Goal: Task Accomplishment & Management: Use online tool/utility

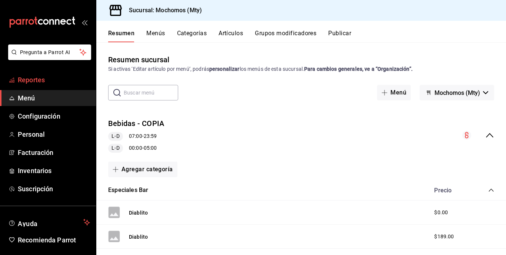
click at [50, 74] on link "Reportes" at bounding box center [48, 80] width 96 height 16
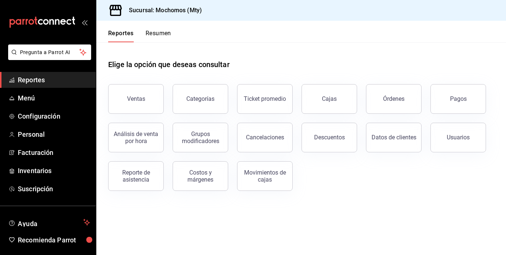
click at [141, 118] on div "Análisis de venta por hora" at bounding box center [131, 133] width 64 height 39
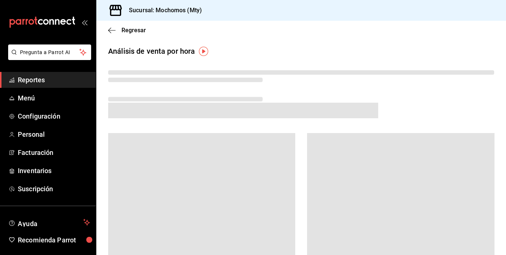
click at [138, 109] on span at bounding box center [243, 111] width 270 height 16
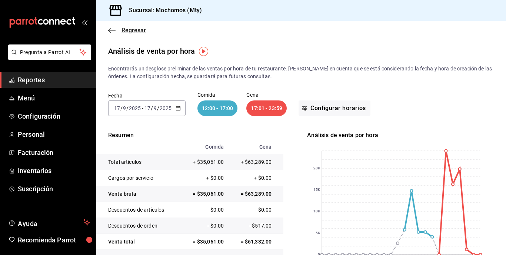
click at [112, 31] on icon "button" at bounding box center [111, 30] width 7 height 7
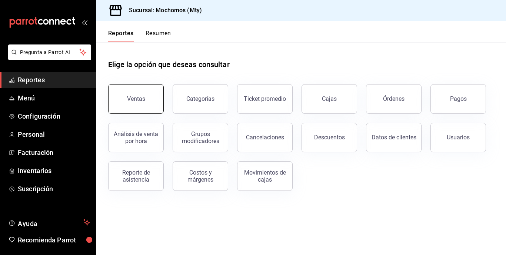
click at [136, 97] on div "Ventas" at bounding box center [136, 98] width 18 height 7
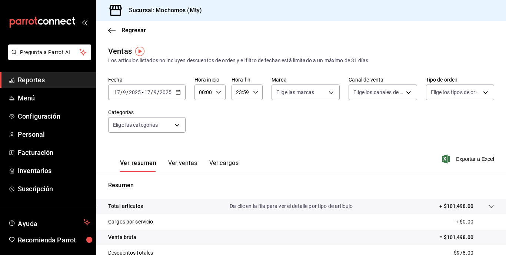
click at [163, 91] on input "2025" at bounding box center [165, 92] width 13 height 6
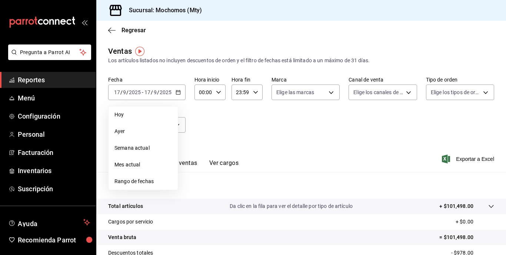
click at [138, 178] on span "Rango de fechas" at bounding box center [142, 181] width 57 height 8
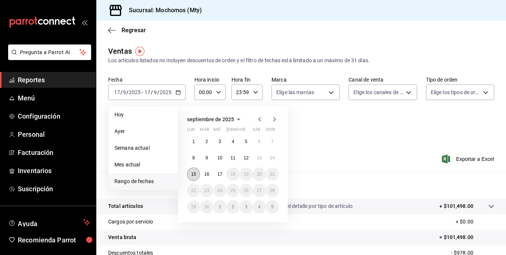
click at [196, 176] on abbr "15" at bounding box center [193, 173] width 5 height 5
click at [223, 177] on button "17" at bounding box center [219, 173] width 13 height 13
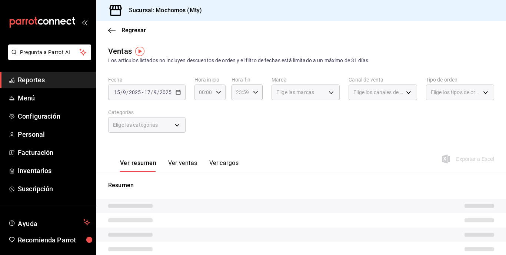
click at [216, 94] on icon "button" at bounding box center [218, 92] width 5 height 5
click at [201, 129] on span "05" at bounding box center [201, 129] width 3 height 6
type input "05:00"
click at [253, 90] on div at bounding box center [253, 127] width 506 height 255
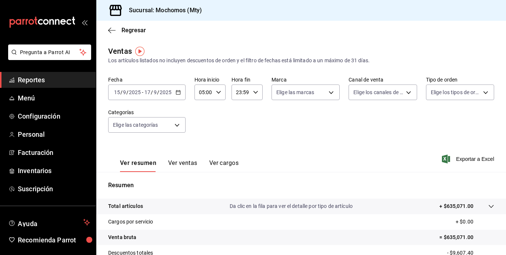
click at [253, 90] on icon "button" at bounding box center [255, 92] width 5 height 5
click at [294, 125] on div at bounding box center [253, 127] width 506 height 255
click at [461, 159] on span "Exportar a Excel" at bounding box center [468, 158] width 51 height 9
click at [161, 97] on div "[DATE] [DATE] - [DATE] [DATE]" at bounding box center [146, 92] width 77 height 16
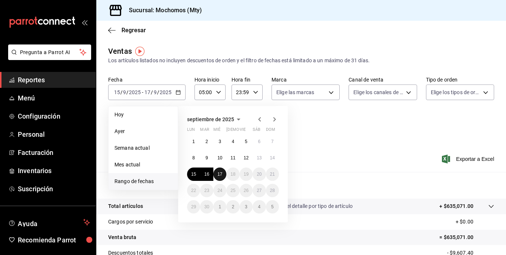
click at [221, 175] on abbr "17" at bounding box center [219, 173] width 5 height 5
click at [117, 111] on span "Hoy" at bounding box center [142, 115] width 57 height 8
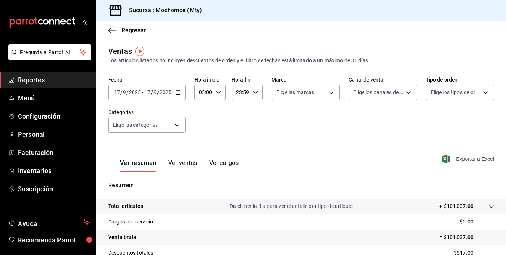
click at [457, 159] on span "Exportar a Excel" at bounding box center [468, 158] width 51 height 9
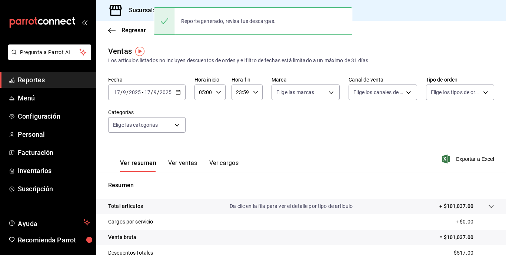
click at [144, 96] on div "[DATE] [DATE] - [DATE] [DATE]" at bounding box center [146, 92] width 77 height 16
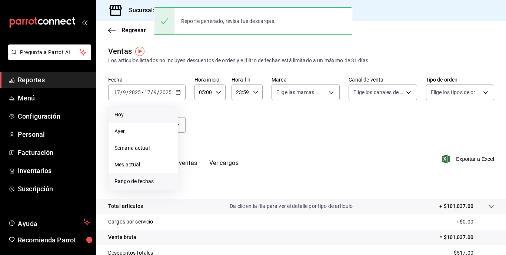
click at [139, 182] on span "Rango de fechas" at bounding box center [142, 181] width 57 height 8
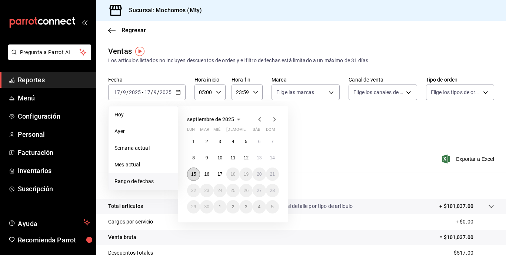
click at [196, 176] on abbr "15" at bounding box center [193, 173] width 5 height 5
click at [222, 174] on abbr "17" at bounding box center [219, 173] width 5 height 5
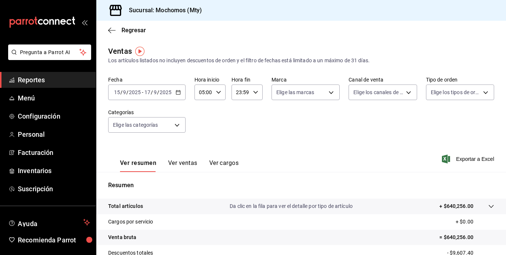
click at [243, 95] on input "23:59" at bounding box center [240, 92] width 19 height 15
click at [375, 143] on div at bounding box center [253, 127] width 506 height 255
click at [468, 200] on tr "Total artículos Da clic en la fila para ver el detalle por tipo de artículo + $…" at bounding box center [301, 206] width 410 height 16
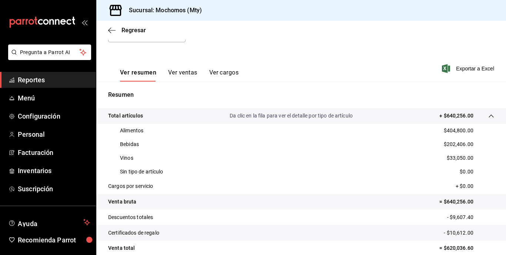
scroll to position [91, 0]
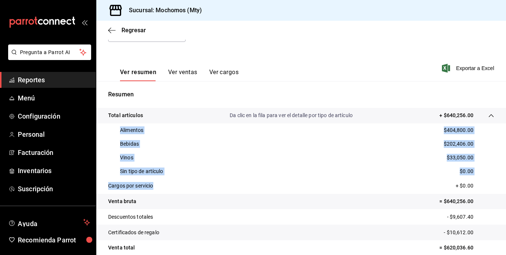
drag, startPoint x: 116, startPoint y: 128, endPoint x: 182, endPoint y: 184, distance: 87.2
click at [182, 184] on tbody "Total artículos Da clic en la fila para ver el detalle por tipo de artículo + $…" at bounding box center [301, 197] width 410 height 178
copy tbody "Alimentos $404,800.00 Bebidas $202,406.00 Vinos $33,050.00 Sin tipo de artículo…"
click at [198, 164] on div "Sin tipo de artículo $0.00" at bounding box center [301, 171] width 386 height 14
